Goal: Task Accomplishment & Management: Manage account settings

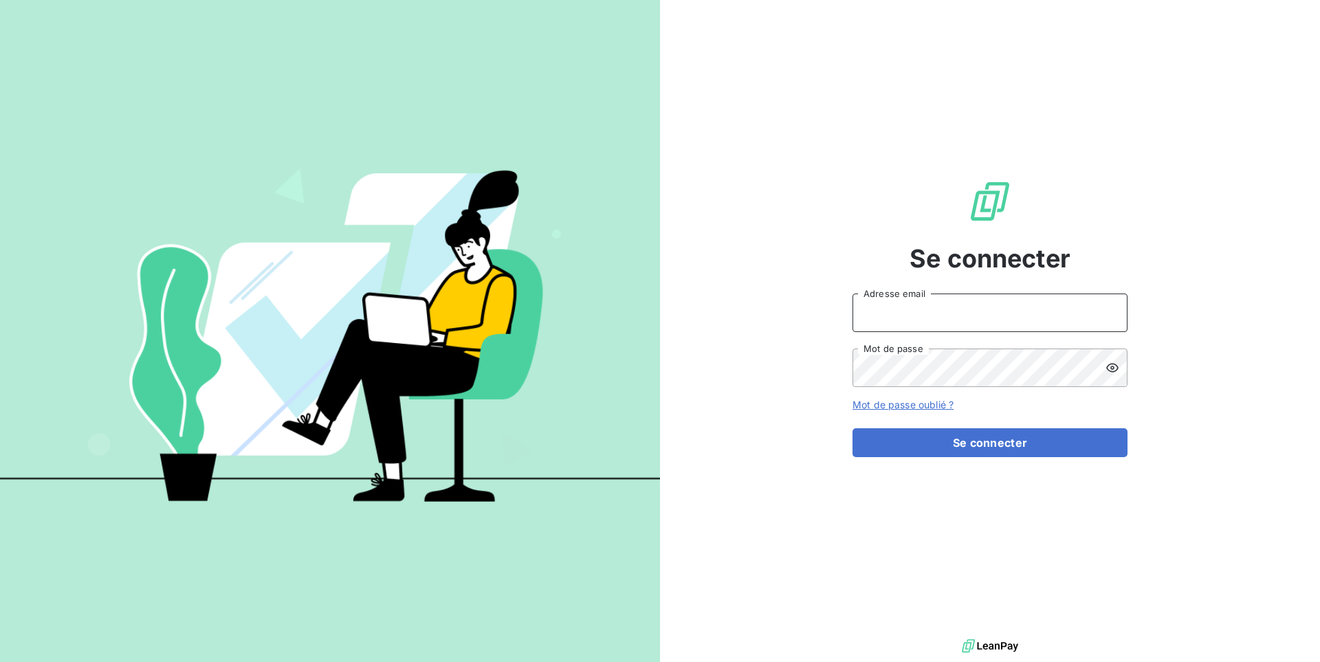
click at [906, 315] on input "Adresse email" at bounding box center [989, 312] width 275 height 38
type input "admin@brut"
click at [852, 428] on button "Se connecter" at bounding box center [989, 442] width 275 height 29
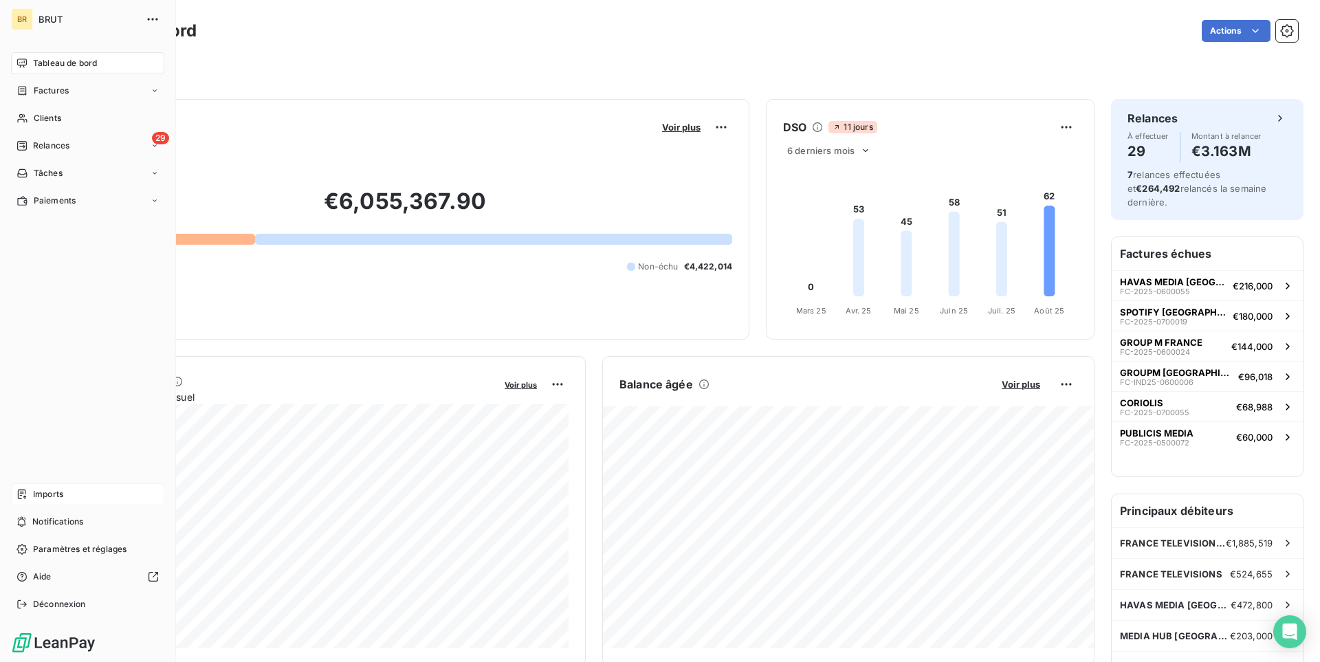
click at [76, 496] on div "Imports" at bounding box center [87, 494] width 153 height 22
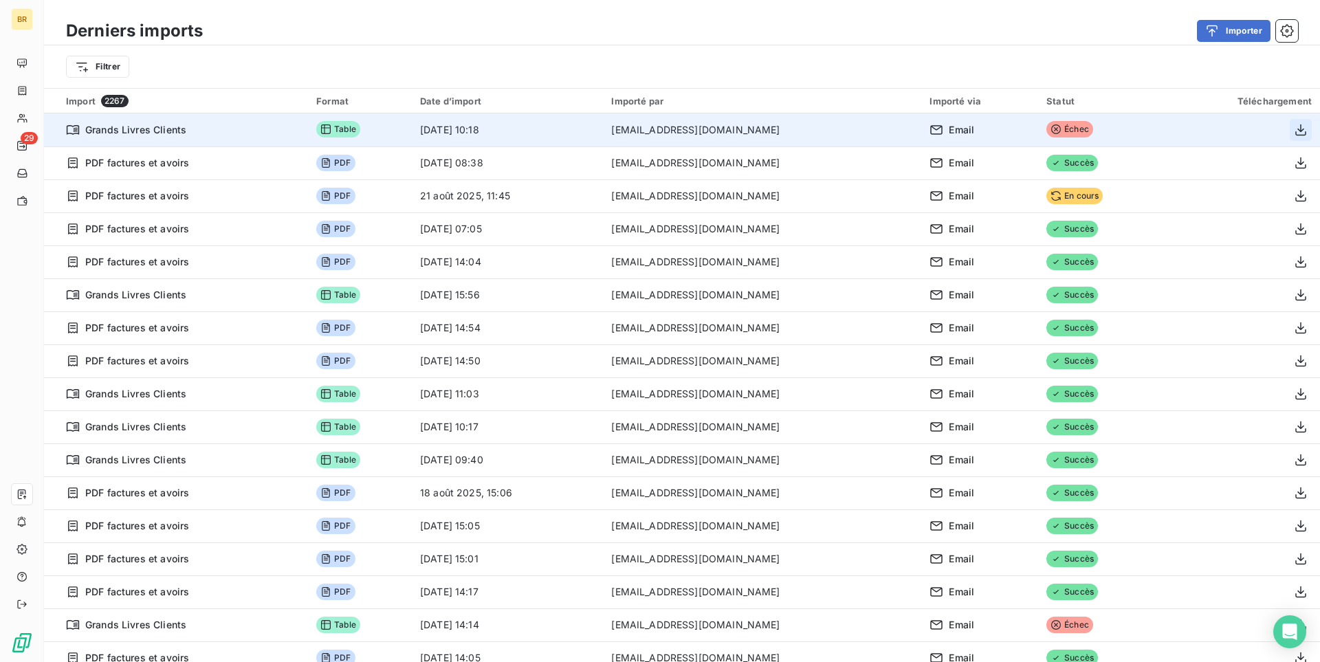
click at [1309, 129] on button "button" at bounding box center [1300, 130] width 22 height 22
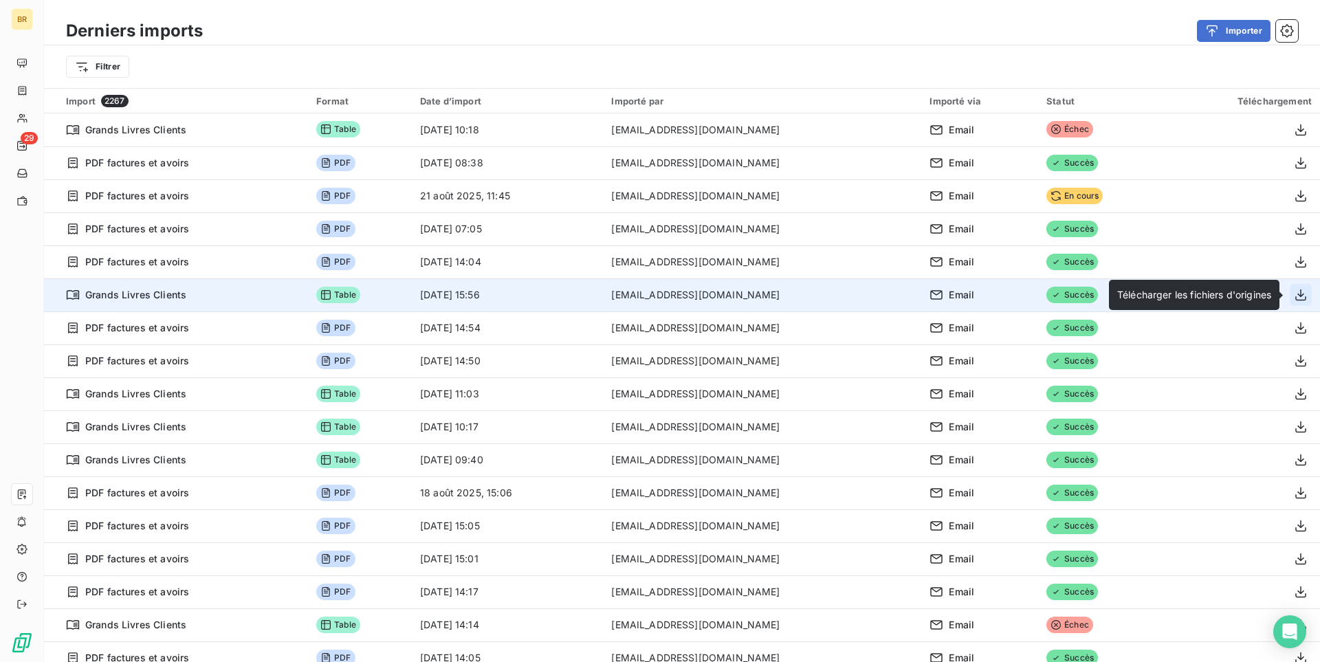
click at [1300, 295] on icon "button" at bounding box center [1300, 295] width 11 height 12
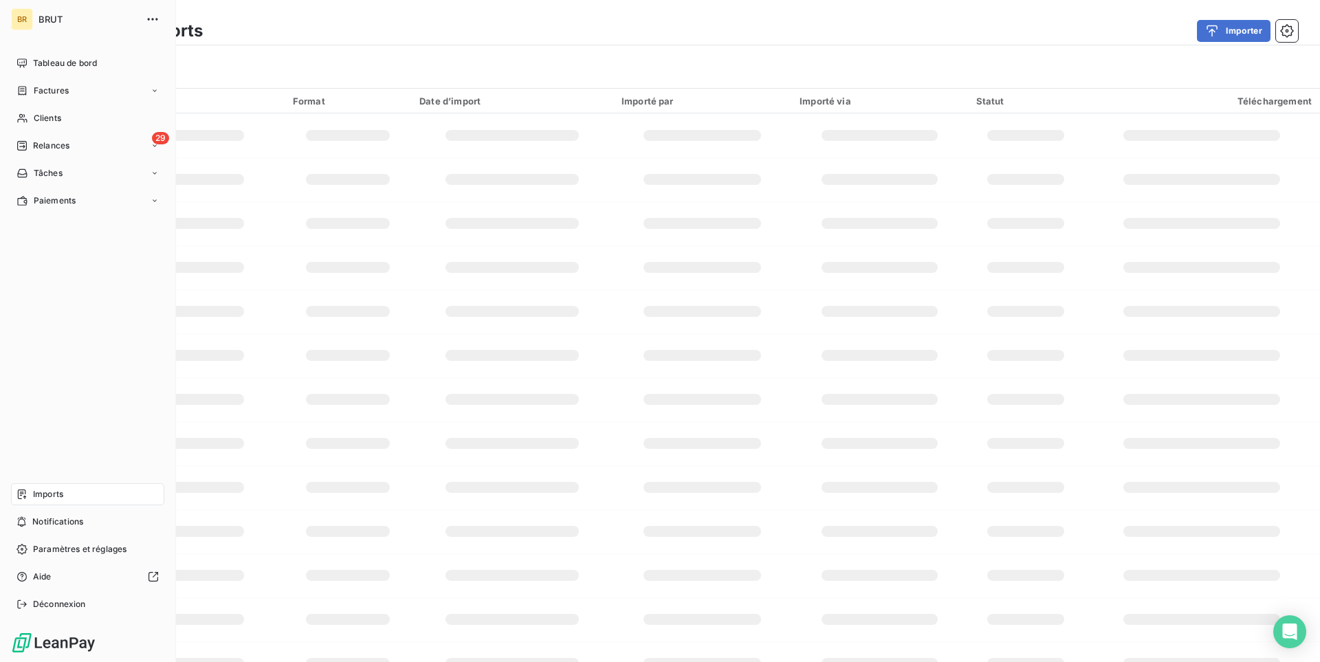
drag, startPoint x: 45, startPoint y: 608, endPoint x: 65, endPoint y: 589, distance: 27.7
click at [46, 608] on span "Déconnexion" at bounding box center [59, 604] width 53 height 12
